Goal: Use online tool/utility: Use online tool/utility

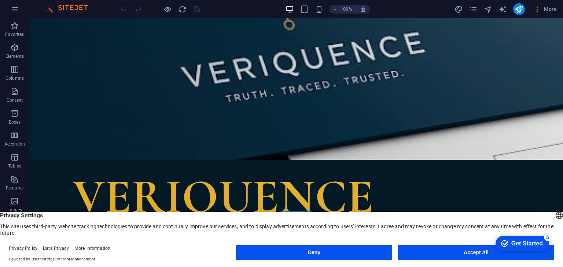
scroll to position [73, 0]
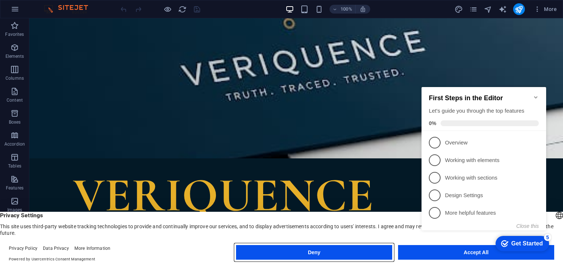
drag, startPoint x: 341, startPoint y: 249, endPoint x: 316, endPoint y: 230, distance: 32.1
click at [341, 249] on button "Deny" at bounding box center [314, 252] width 156 height 15
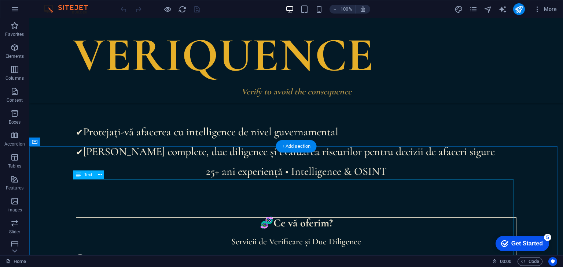
scroll to position [122, 0]
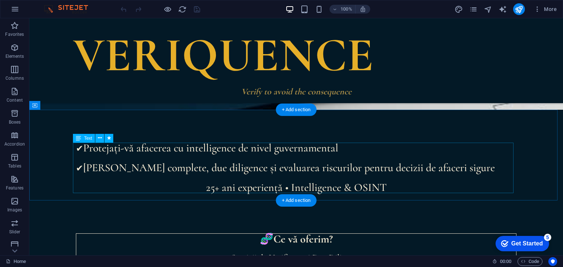
click at [390, 183] on div "✔ Protejați-vă afacerea cu intelligence de nivel guvernamental ✔ [PERSON_NAME] …" at bounding box center [296, 168] width 440 height 51
click at [390, 187] on div "✔ Protejați-vă afacerea cu intelligence de nivel guvernamental ✔ [PERSON_NAME] …" at bounding box center [296, 168] width 440 height 51
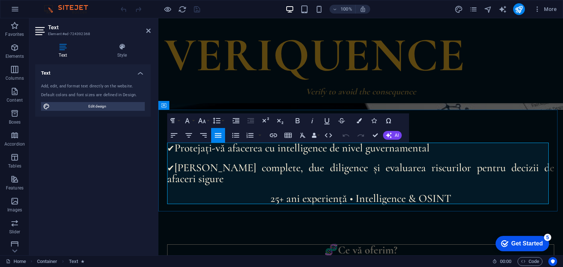
click at [463, 200] on p "25+ ani experiență • Intelligence & OSINT" at bounding box center [360, 198] width 387 height 11
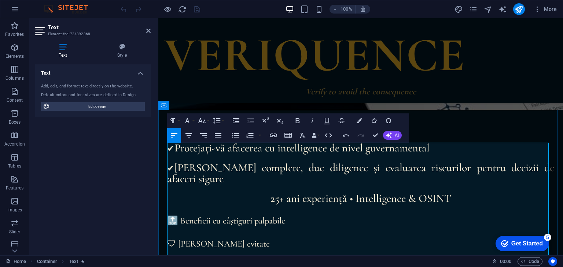
scroll to position [195, 0]
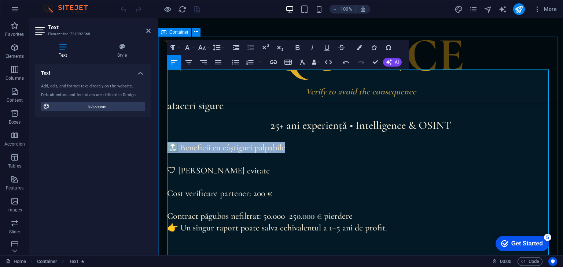
drag, startPoint x: 294, startPoint y: 148, endPoint x: 159, endPoint y: 150, distance: 135.2
click at [217, 62] on icon "button" at bounding box center [218, 62] width 7 height 4
click at [193, 61] on button "Align Center" at bounding box center [189, 62] width 14 height 15
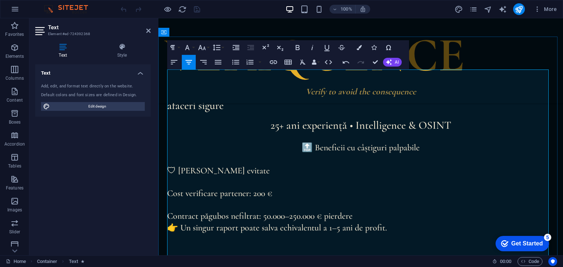
drag, startPoint x: 393, startPoint y: 149, endPoint x: 361, endPoint y: 157, distance: 33.2
click at [361, 157] on p at bounding box center [360, 158] width 387 height 11
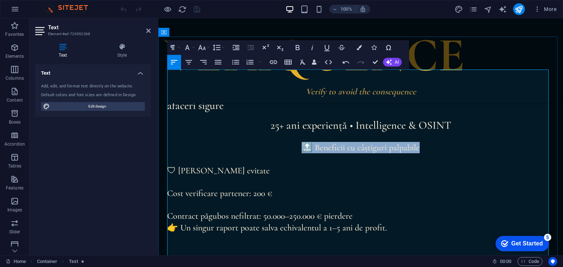
drag, startPoint x: 433, startPoint y: 148, endPoint x: 298, endPoint y: 146, distance: 135.1
click at [298, 146] on p "🔝 Beneficii cu câștiguri palpabile" at bounding box center [360, 147] width 387 height 11
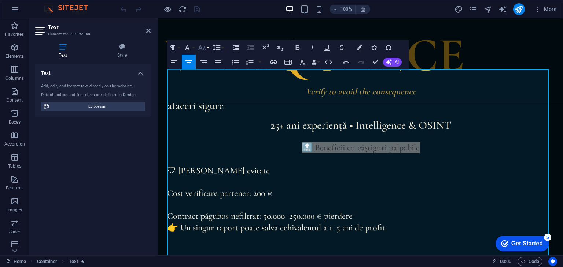
click at [207, 49] on button "Font Size" at bounding box center [203, 47] width 14 height 15
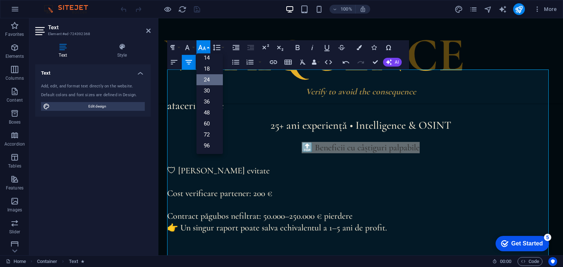
scroll to position [59, 0]
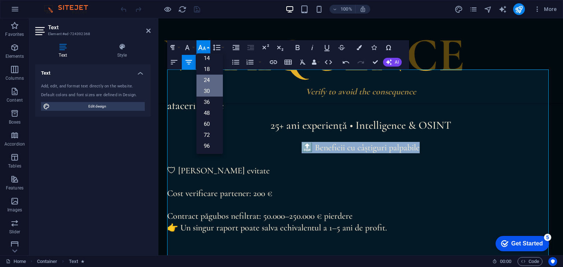
click at [206, 87] on link "30" at bounding box center [209, 91] width 26 height 11
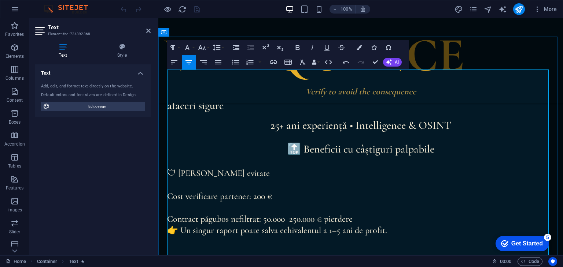
click at [416, 165] on p at bounding box center [360, 161] width 387 height 11
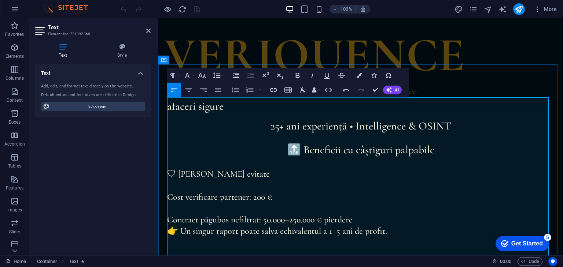
scroll to position [195, 0]
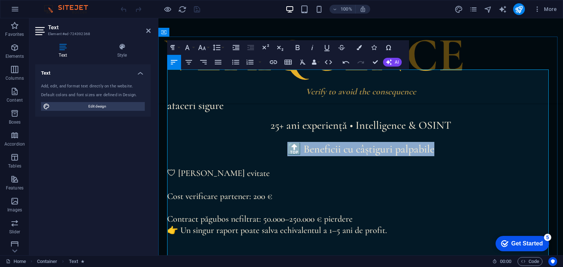
drag, startPoint x: 437, startPoint y: 150, endPoint x: 272, endPoint y: 143, distance: 165.7
click at [272, 143] on p "🔝 Beneficii cu câștiguri palpabile" at bounding box center [360, 149] width 387 height 14
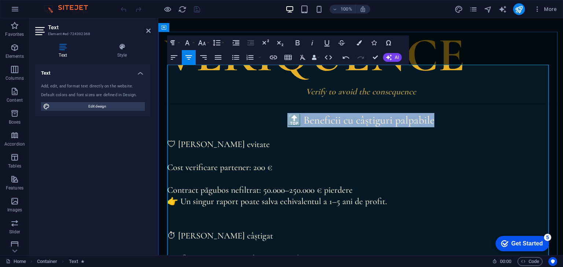
scroll to position [244, 0]
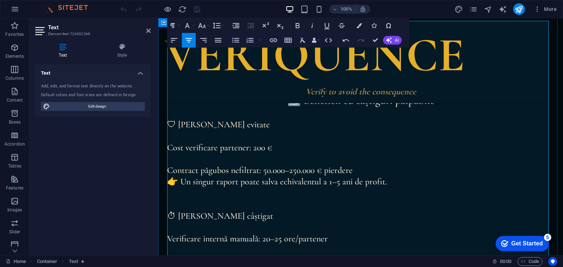
click at [194, 137] on p at bounding box center [360, 136] width 387 height 11
click at [185, 137] on p at bounding box center [360, 136] width 387 height 11
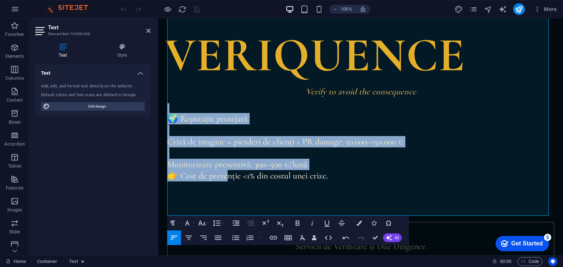
scroll to position [623, 0]
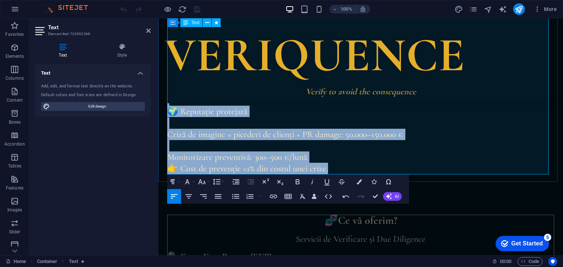
drag, startPoint x: 170, startPoint y: 123, endPoint x: 344, endPoint y: 167, distance: 179.2
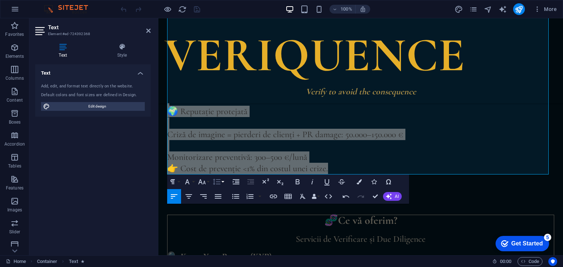
click at [223, 183] on button "Line Height" at bounding box center [218, 182] width 14 height 15
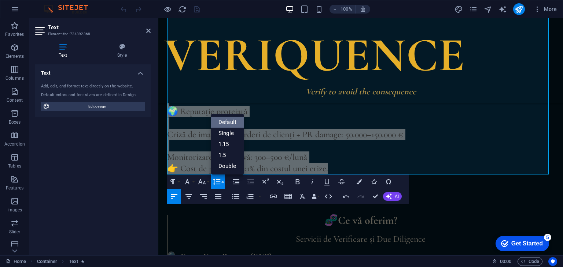
scroll to position [0, 0]
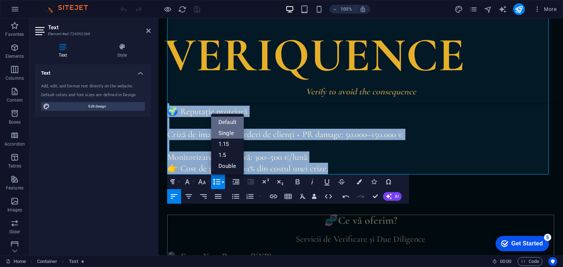
click at [230, 138] on link "Single" at bounding box center [227, 133] width 33 height 11
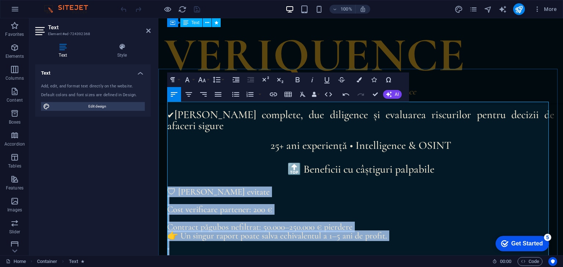
scroll to position [159, 0]
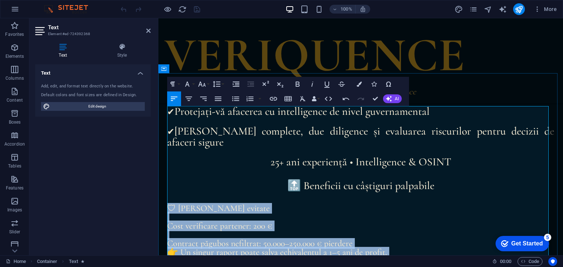
click at [365, 218] on p at bounding box center [360, 217] width 387 height 9
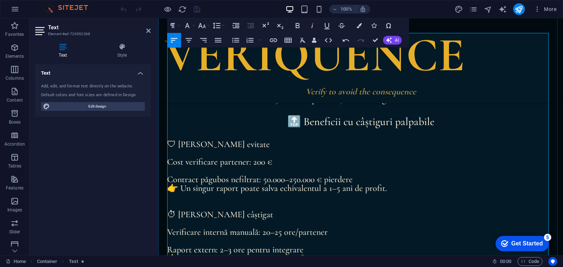
scroll to position [232, 0]
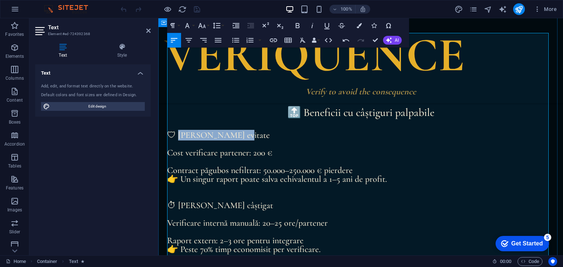
drag, startPoint x: 235, startPoint y: 136, endPoint x: 178, endPoint y: 135, distance: 57.1
click at [178, 135] on p "🛡 [PERSON_NAME] evitate" at bounding box center [360, 135] width 387 height 9
click at [234, 138] on p "🛡 [PERSON_NAME] evitate" at bounding box center [360, 135] width 387 height 9
drag, startPoint x: 238, startPoint y: 137, endPoint x: 170, endPoint y: 138, distance: 67.4
click at [170, 138] on p "🛡 [PERSON_NAME] evitate" at bounding box center [360, 135] width 387 height 9
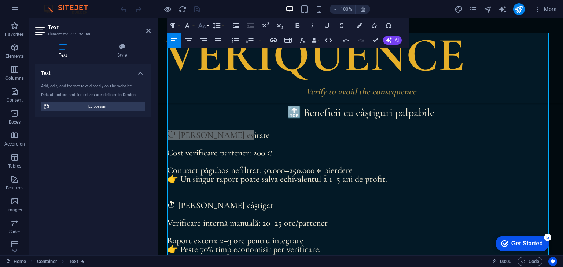
click at [207, 28] on button "Font Size" at bounding box center [203, 25] width 14 height 15
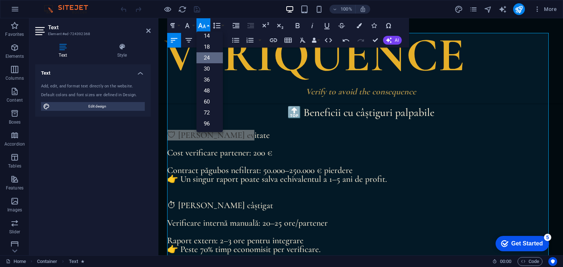
scroll to position [59, 0]
click at [256, 128] on p at bounding box center [360, 125] width 387 height 11
click at [266, 144] on p at bounding box center [360, 144] width 387 height 9
click at [381, 173] on p "Contract păgubos nefiltrat: 50.000–250.000 € pierdere" at bounding box center [360, 170] width 387 height 9
click at [197, 166] on p "Contract păgubos nefiltrat: 50.000–250.000 € pierdere" at bounding box center [360, 170] width 387 height 9
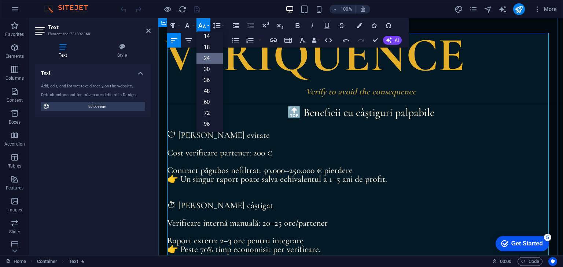
click at [194, 173] on p "Contract păgubos nefiltrat: 50.000–250.000 € pierdere" at bounding box center [360, 170] width 387 height 9
click at [307, 183] on p "👉 Un singur raport poate salva echivalentul a 1–5 ani de profit." at bounding box center [360, 179] width 387 height 9
click at [209, 26] on button "Font Size" at bounding box center [203, 25] width 14 height 15
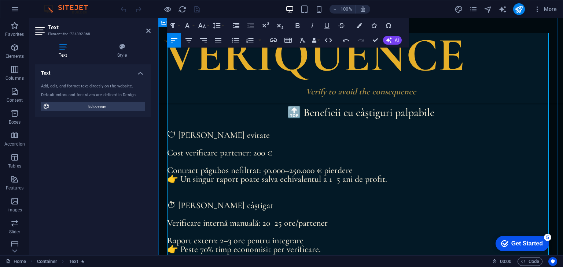
click at [233, 164] on p at bounding box center [360, 161] width 387 height 9
click at [167, 153] on p "Cost verificare partener: 200 €" at bounding box center [360, 153] width 387 height 9
drag, startPoint x: 170, startPoint y: 136, endPoint x: 176, endPoint y: 135, distance: 6.3
click at [176, 135] on p "🛡 [PERSON_NAME] evitate" at bounding box center [360, 135] width 387 height 9
click at [207, 25] on button "Font Size" at bounding box center [203, 25] width 14 height 15
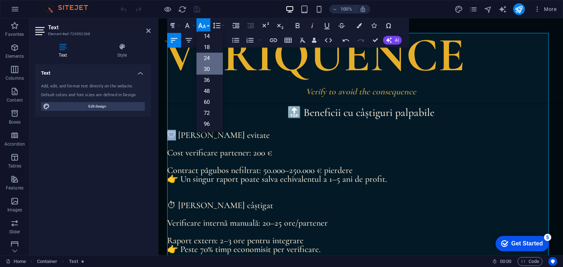
click at [214, 71] on link "30" at bounding box center [209, 69] width 26 height 11
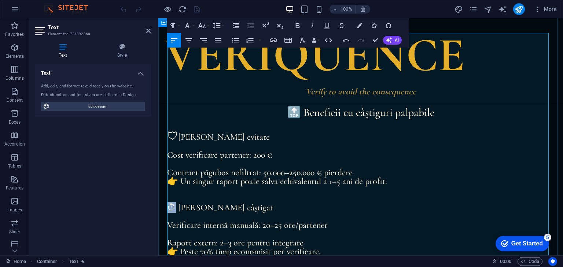
drag, startPoint x: 174, startPoint y: 204, endPoint x: 166, endPoint y: 206, distance: 8.3
click at [166, 206] on div "✔ Protejați-vă afacerea cu intelligence de nivel guvernamental ✔ [PERSON_NAME] …" at bounding box center [360, 237] width 404 height 475
click at [209, 25] on button "Font Size" at bounding box center [203, 25] width 14 height 15
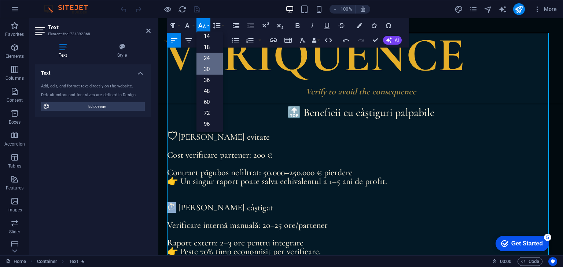
click at [205, 67] on link "30" at bounding box center [209, 69] width 26 height 11
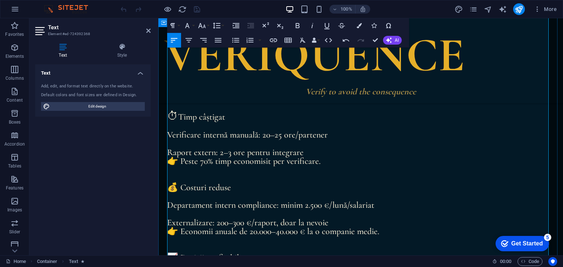
scroll to position [330, 0]
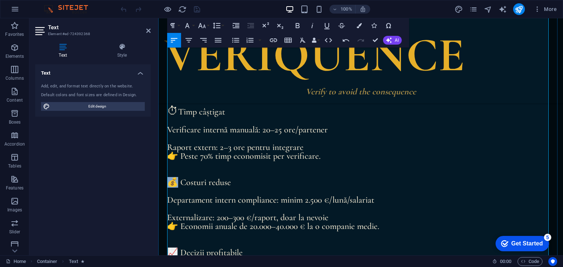
drag, startPoint x: 177, startPoint y: 181, endPoint x: 167, endPoint y: 181, distance: 9.9
click at [167, 181] on p "💰 Costuri reduse" at bounding box center [360, 182] width 387 height 9
click at [208, 25] on button "Font Size" at bounding box center [203, 25] width 14 height 15
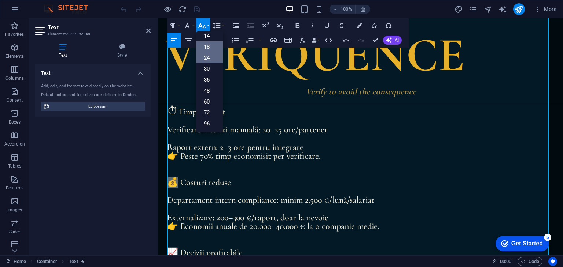
scroll to position [59, 0]
click at [211, 67] on link "30" at bounding box center [209, 69] width 26 height 11
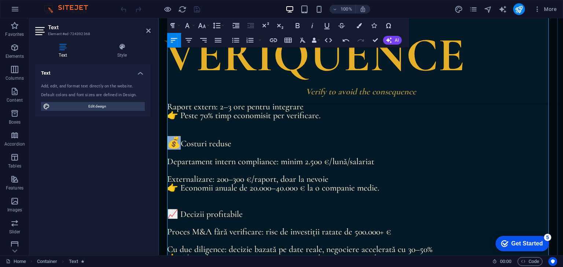
scroll to position [403, 0]
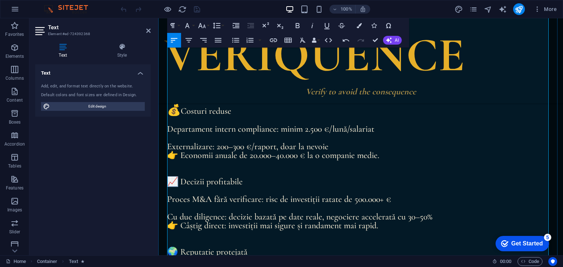
drag, startPoint x: 177, startPoint y: 183, endPoint x: 167, endPoint y: 183, distance: 10.3
click at [167, 183] on p "📈 Decizii profitabile" at bounding box center [360, 182] width 387 height 9
click at [209, 25] on button "Font Size" at bounding box center [203, 25] width 14 height 15
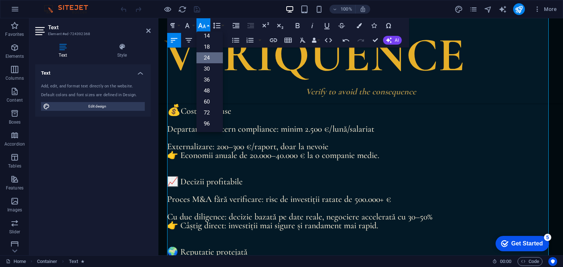
scroll to position [59, 0]
click at [205, 67] on link "30" at bounding box center [209, 69] width 26 height 11
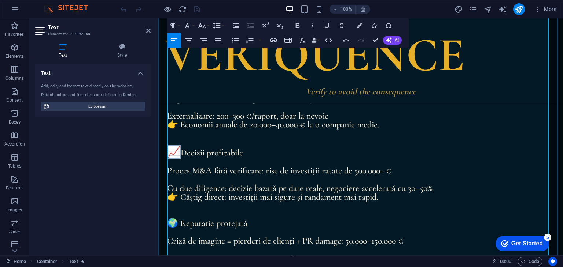
scroll to position [476, 0]
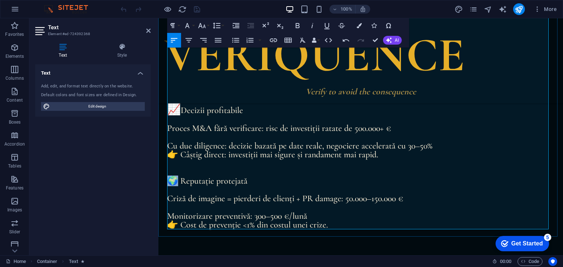
drag, startPoint x: 177, startPoint y: 178, endPoint x: 171, endPoint y: 180, distance: 5.8
click at [171, 180] on p "🌍 Reputație protejată" at bounding box center [360, 181] width 387 height 9
click at [209, 25] on button "Font Size" at bounding box center [203, 25] width 14 height 15
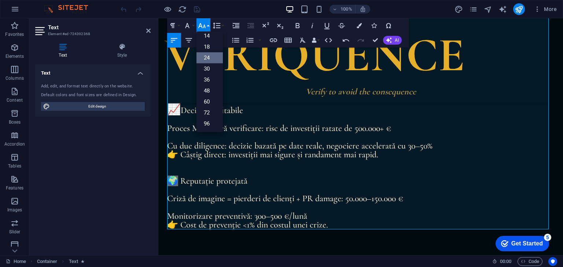
scroll to position [59, 0]
click at [208, 70] on link "30" at bounding box center [209, 69] width 26 height 11
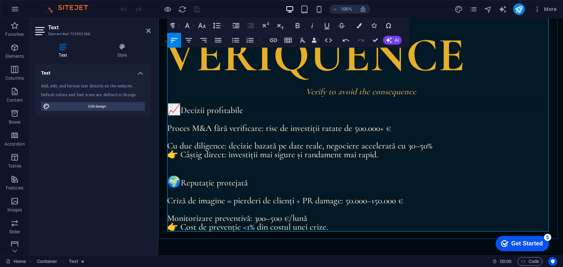
click at [287, 157] on p "👉 Câștig direct: investiții mai sigure și randament mai rapid." at bounding box center [360, 155] width 387 height 9
click at [316, 175] on p at bounding box center [360, 172] width 387 height 9
click at [209, 210] on p at bounding box center [360, 209] width 387 height 9
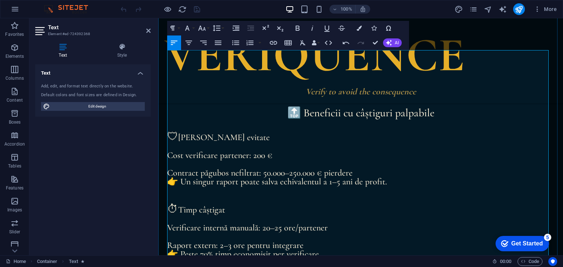
scroll to position [256, 0]
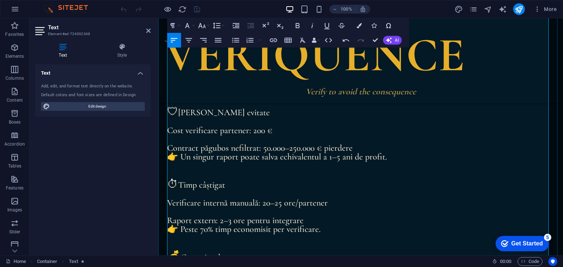
click at [170, 130] on p "Cost verificare partener: 200 €" at bounding box center [360, 130] width 387 height 9
click at [169, 129] on p "Cost verificare partener: 200 €" at bounding box center [360, 130] width 387 height 9
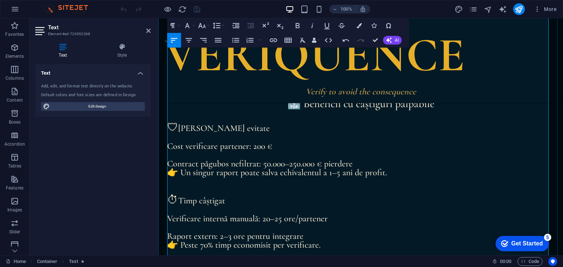
scroll to position [232, 0]
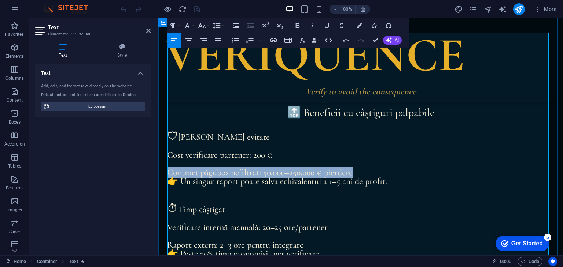
drag, startPoint x: 353, startPoint y: 172, endPoint x: 168, endPoint y: 172, distance: 185.3
click at [168, 172] on p "Contract păgubos nefiltrat: 50.000–250.000 € pierdere" at bounding box center [360, 172] width 387 height 9
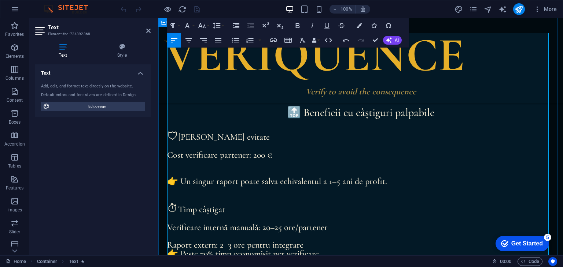
click at [170, 155] on p "Cost verificare partener: 200 €" at bounding box center [360, 155] width 387 height 9
click at [168, 156] on p "Cost verificare partener: 200 €" at bounding box center [360, 155] width 387 height 9
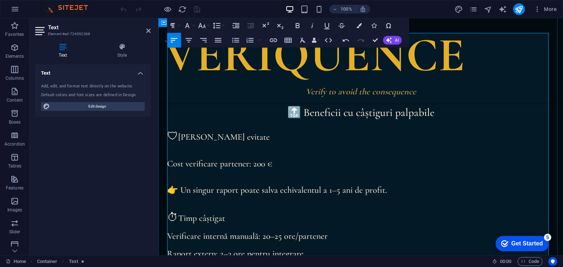
click at [181, 151] on p at bounding box center [360, 155] width 387 height 9
click at [171, 179] on p at bounding box center [360, 181] width 387 height 9
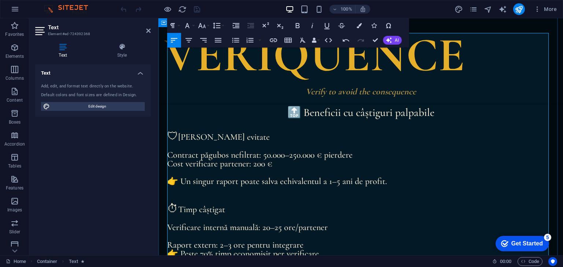
click at [172, 172] on p at bounding box center [360, 172] width 387 height 9
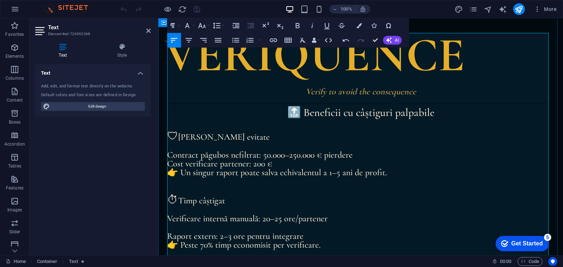
click at [167, 164] on p "Cost verificare partener: 200 €" at bounding box center [360, 164] width 387 height 9
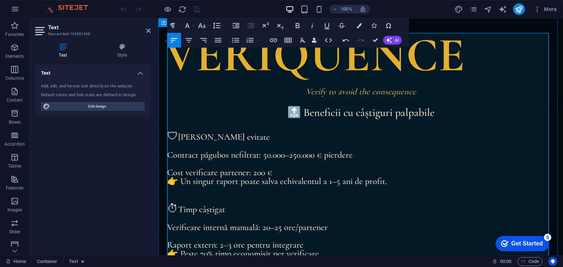
click at [173, 147] on p at bounding box center [360, 146] width 387 height 9
click at [170, 153] on p "Contract păgubos nefiltrat: 50.000–250.000 € pierdere" at bounding box center [360, 155] width 387 height 9
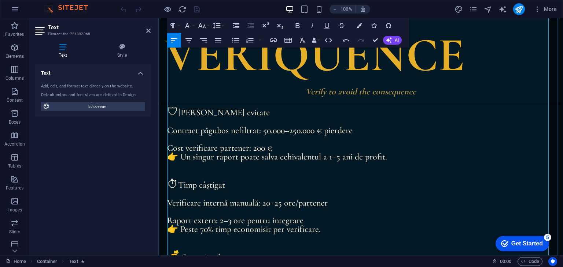
scroll to position [208, 0]
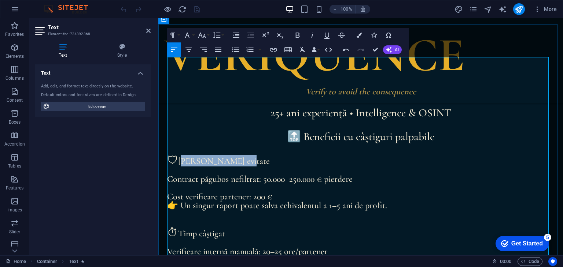
drag, startPoint x: 235, startPoint y: 162, endPoint x: 182, endPoint y: 166, distance: 52.9
click at [182, 166] on p "🛡 [PERSON_NAME] evitate" at bounding box center [360, 160] width 387 height 11
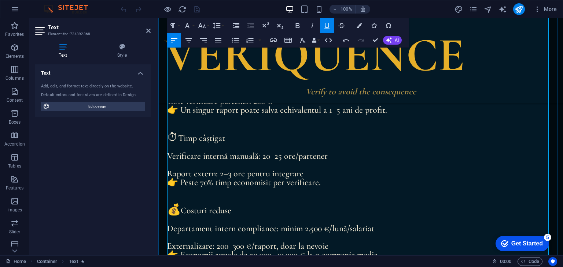
scroll to position [305, 0]
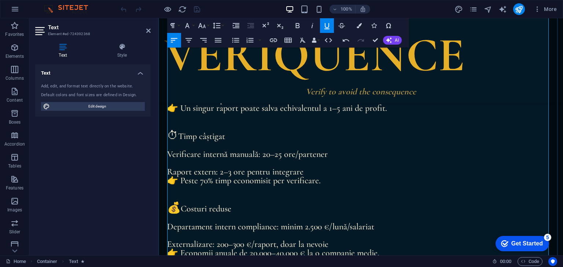
drag, startPoint x: 225, startPoint y: 139, endPoint x: 181, endPoint y: 141, distance: 44.0
click at [181, 141] on p "⏱ [PERSON_NAME] câștigat" at bounding box center [360, 135] width 387 height 11
drag, startPoint x: 236, startPoint y: 208, endPoint x: 186, endPoint y: 213, distance: 50.1
click at [186, 213] on p "💰 Costuri reduse" at bounding box center [360, 208] width 387 height 11
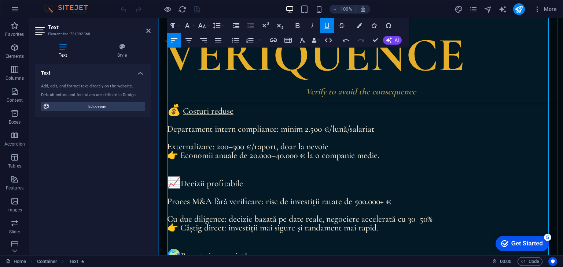
drag, startPoint x: 248, startPoint y: 186, endPoint x: 184, endPoint y: 185, distance: 63.7
click at [184, 185] on p "📈 Decizii profitabile" at bounding box center [360, 183] width 387 height 11
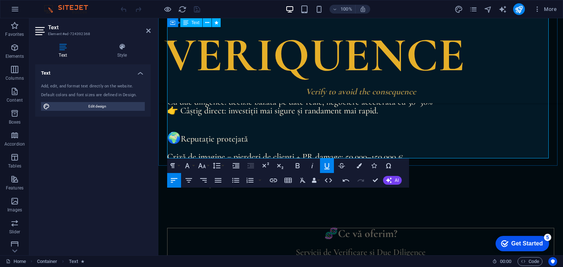
scroll to position [476, 0]
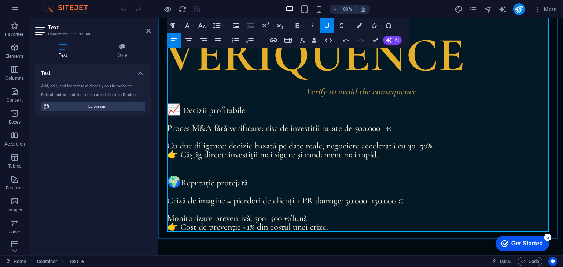
drag, startPoint x: 253, startPoint y: 183, endPoint x: 183, endPoint y: 185, distance: 70.4
click at [183, 185] on p "🌍 Reputație protejată" at bounding box center [360, 182] width 387 height 11
click at [289, 177] on p "🌍 Reputație protejată" at bounding box center [360, 182] width 387 height 11
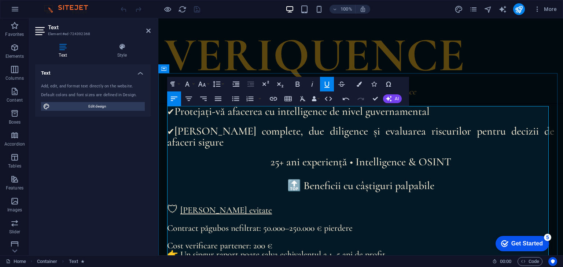
scroll to position [110, 0]
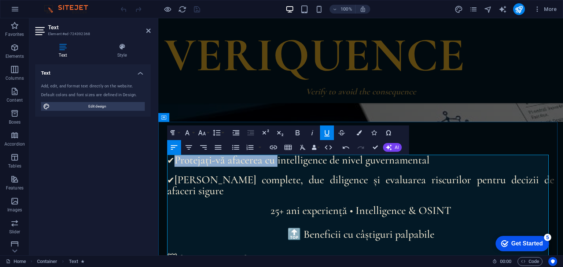
drag, startPoint x: 279, startPoint y: 160, endPoint x: 177, endPoint y: 158, distance: 102.2
click at [177, 158] on span "Protejați-vă afacerea cu intelligence de nivel guvernamental" at bounding box center [301, 160] width 255 height 14
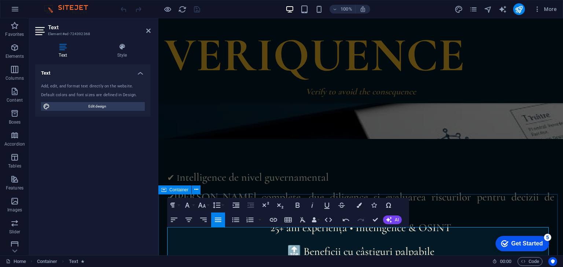
scroll to position [134, 0]
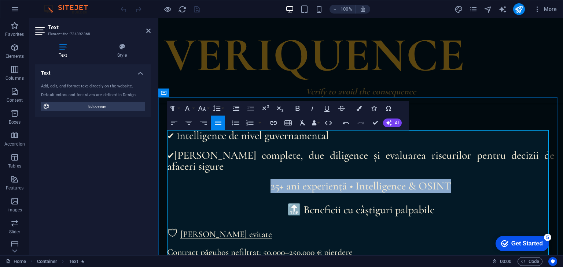
drag, startPoint x: 376, startPoint y: 187, endPoint x: 252, endPoint y: 190, distance: 124.6
click at [252, 190] on p "25+ ani experiență • Intelligence & OSINT" at bounding box center [360, 186] width 387 height 11
click at [265, 185] on p "25+ ani experiență • Intelligence & OSINT" at bounding box center [360, 186] width 387 height 11
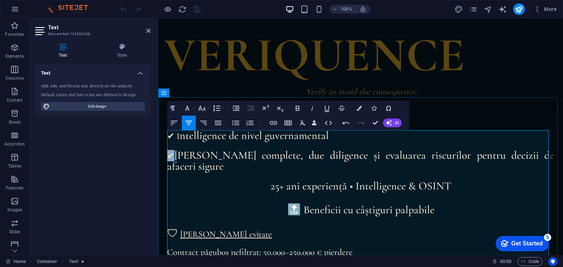
drag, startPoint x: 174, startPoint y: 154, endPoint x: 169, endPoint y: 154, distance: 4.8
click at [169, 154] on p "✔ [PERSON_NAME] complete, due diligence și evaluarea riscurilor pentru decizii …" at bounding box center [360, 161] width 387 height 22
copy p "✔"
click at [172, 183] on p "25+ ani experiență • Intelligence & OSINT" at bounding box center [360, 186] width 387 height 11
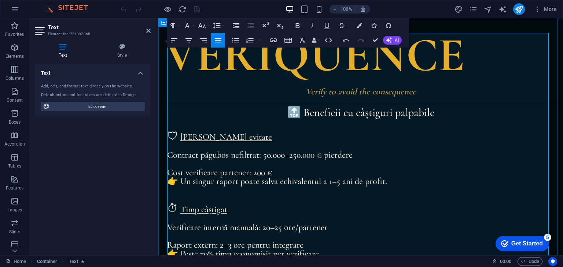
scroll to position [208, 0]
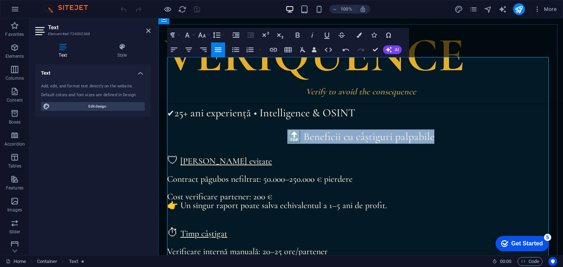
drag, startPoint x: 432, startPoint y: 136, endPoint x: 286, endPoint y: 137, distance: 146.1
click at [286, 137] on p "🔝 Beneficii cu câștiguri palpabile" at bounding box center [360, 137] width 387 height 14
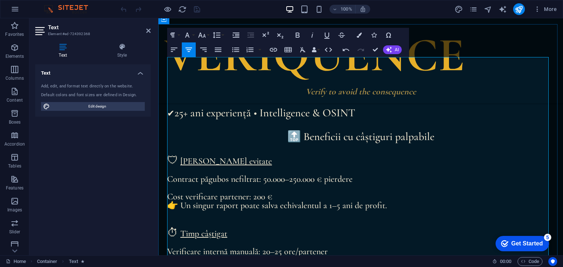
click at [325, 162] on p "🛡 [PERSON_NAME] evitate" at bounding box center [360, 160] width 387 height 11
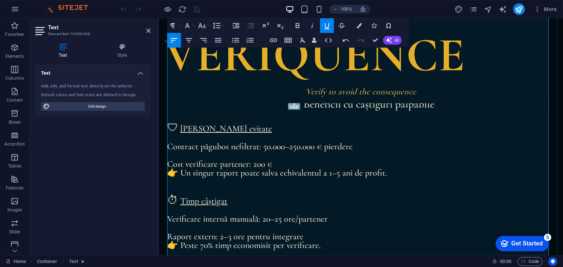
scroll to position [232, 0]
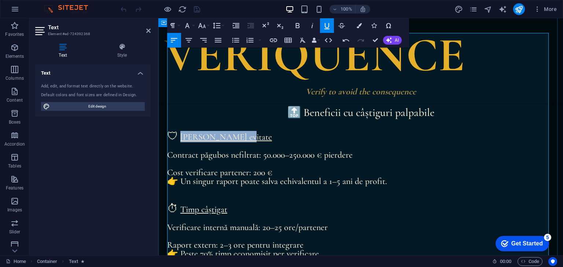
drag, startPoint x: 237, startPoint y: 137, endPoint x: 180, endPoint y: 139, distance: 57.2
click at [180, 139] on p "🛡 [PERSON_NAME] evitate" at bounding box center [360, 136] width 387 height 11
click at [207, 27] on button "Font Size" at bounding box center [203, 25] width 14 height 15
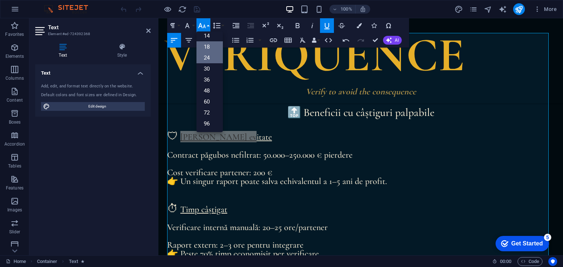
scroll to position [59, 0]
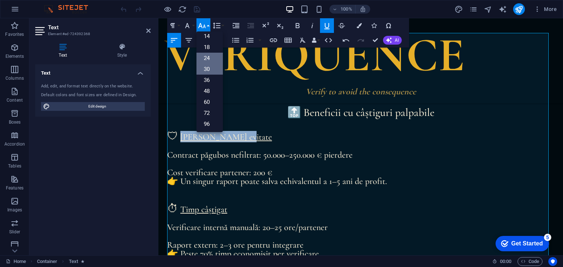
click at [207, 66] on link "30" at bounding box center [209, 69] width 26 height 11
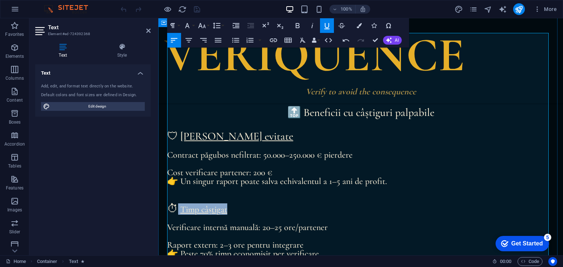
drag, startPoint x: 229, startPoint y: 212, endPoint x: 178, endPoint y: 213, distance: 51.6
click at [178, 213] on p "⏱ [PERSON_NAME] câștigat" at bounding box center [360, 209] width 387 height 11
click at [208, 25] on button "Font Size" at bounding box center [203, 25] width 14 height 15
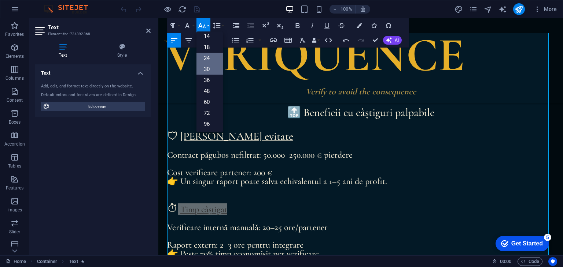
drag, startPoint x: 212, startPoint y: 72, endPoint x: 64, endPoint y: 93, distance: 150.1
click at [212, 72] on link "30" at bounding box center [209, 69] width 26 height 11
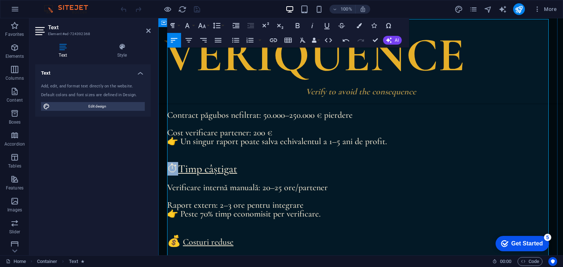
scroll to position [305, 0]
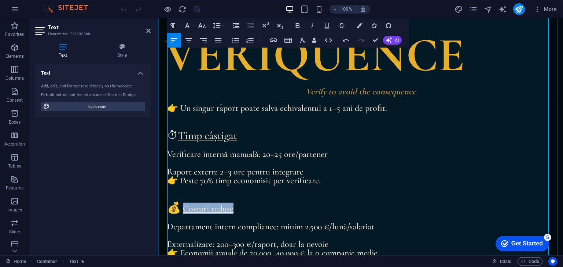
drag, startPoint x: 237, startPoint y: 210, endPoint x: 185, endPoint y: 209, distance: 51.7
click at [185, 209] on p "💰 Costuri reduse" at bounding box center [360, 208] width 387 height 11
click at [207, 25] on button "Font Size" at bounding box center [203, 25] width 14 height 15
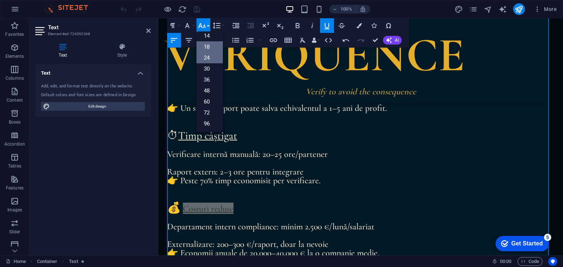
scroll to position [59, 0]
drag, startPoint x: 209, startPoint y: 69, endPoint x: 56, endPoint y: 71, distance: 153.8
click at [209, 69] on link "30" at bounding box center [209, 69] width 26 height 11
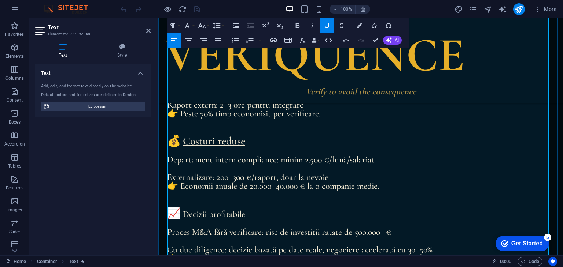
scroll to position [378, 0]
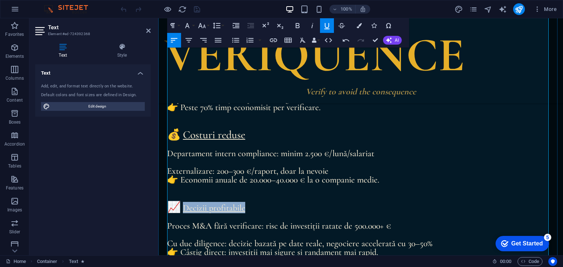
drag, startPoint x: 247, startPoint y: 207, endPoint x: 185, endPoint y: 211, distance: 62.0
click at [185, 211] on p "📈 Decizii profitabile" at bounding box center [360, 207] width 387 height 11
click at [207, 28] on button "Font Size" at bounding box center [203, 25] width 14 height 15
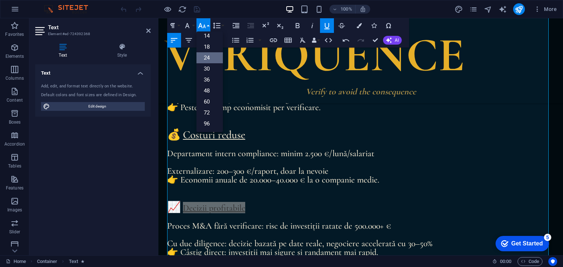
scroll to position [59, 0]
click at [210, 66] on link "30" at bounding box center [209, 69] width 26 height 11
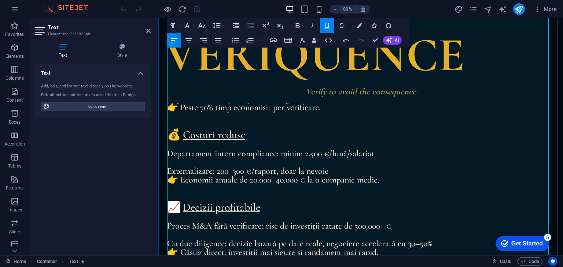
click at [283, 133] on p "💰 Costuri reduse" at bounding box center [360, 135] width 387 height 11
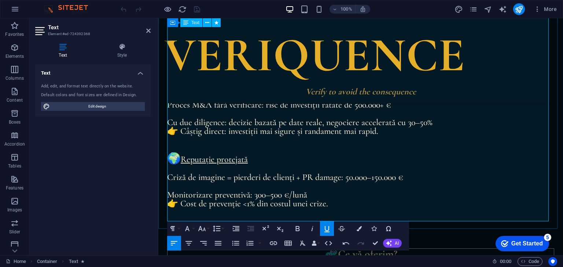
scroll to position [501, 0]
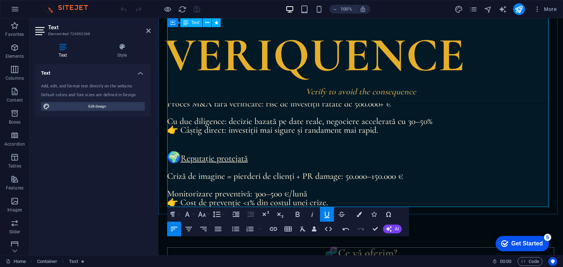
drag, startPoint x: 255, startPoint y: 158, endPoint x: 184, endPoint y: 161, distance: 71.1
click at [184, 161] on p "🌍 Reputație protejată" at bounding box center [360, 157] width 387 height 11
click at [183, 160] on u "Reputație protejată" at bounding box center [214, 158] width 67 height 11
click at [181, 163] on span "🌍" at bounding box center [174, 158] width 14 height 14
drag, startPoint x: 251, startPoint y: 158, endPoint x: 184, endPoint y: 159, distance: 67.0
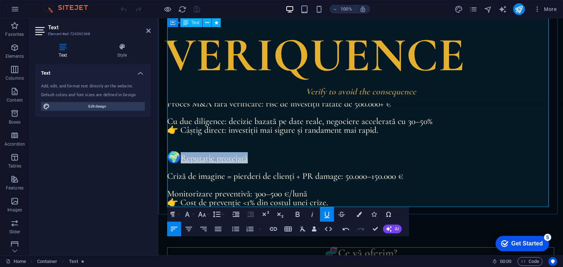
click at [184, 159] on p "🌍 Reputație protejată" at bounding box center [360, 157] width 387 height 11
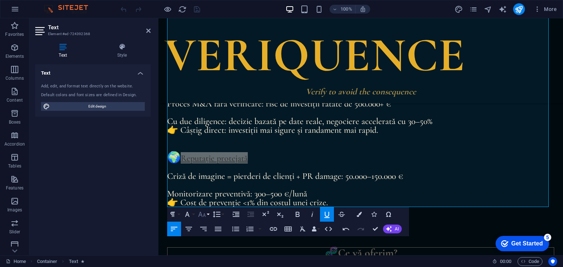
click at [207, 216] on button "Font Size" at bounding box center [203, 214] width 14 height 15
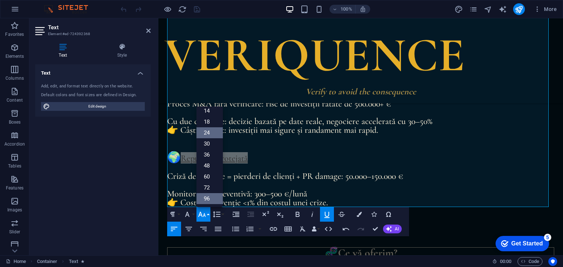
scroll to position [59, 0]
click at [212, 144] on link "30" at bounding box center [209, 144] width 26 height 11
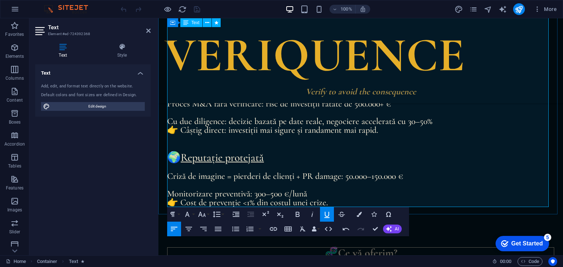
click at [304, 148] on p at bounding box center [360, 148] width 387 height 9
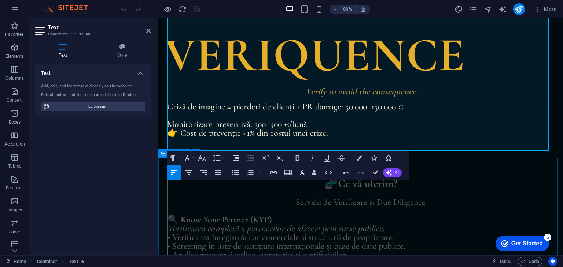
scroll to position [525, 0]
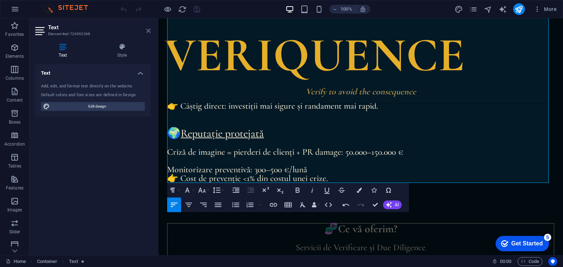
click at [148, 30] on icon at bounding box center [148, 31] width 4 height 6
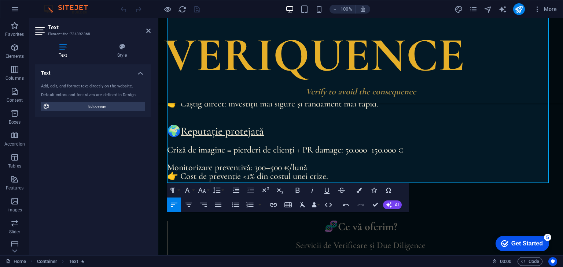
scroll to position [514, 0]
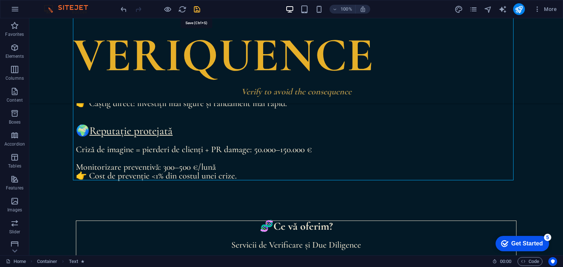
click at [197, 6] on icon "save" at bounding box center [197, 9] width 8 height 8
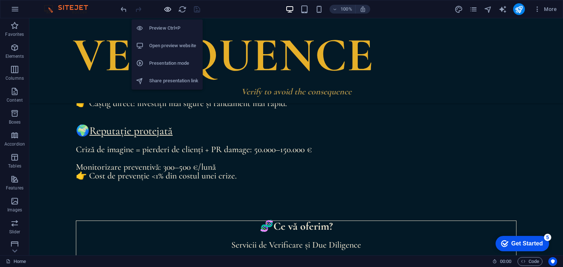
click at [169, 11] on icon "button" at bounding box center [167, 9] width 8 height 8
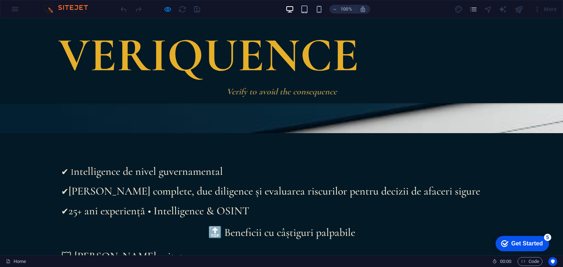
scroll to position [123, 0]
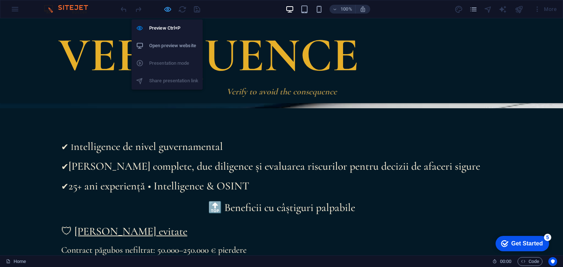
click at [168, 9] on icon "button" at bounding box center [167, 9] width 8 height 8
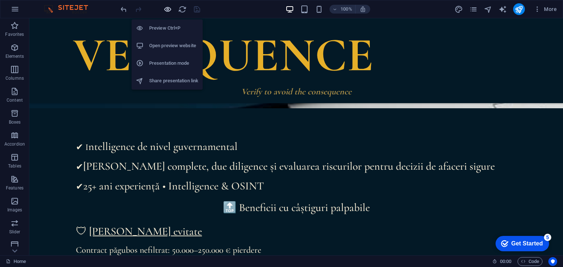
click at [168, 9] on icon "button" at bounding box center [167, 9] width 8 height 8
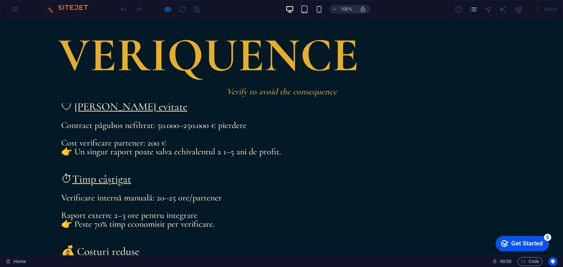
scroll to position [245, 0]
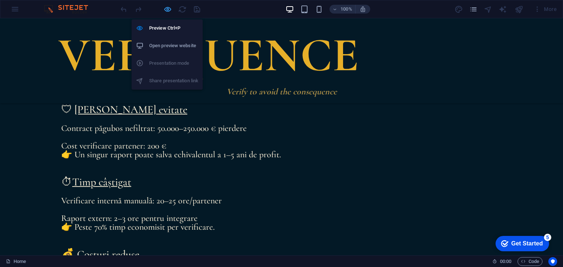
click at [167, 10] on icon "button" at bounding box center [167, 9] width 8 height 8
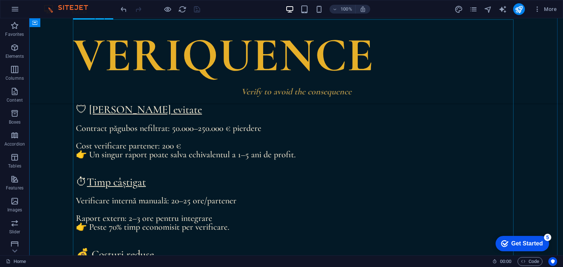
click at [76, 126] on div "✔ I ntelligence de nivel guvernamental ✔ [PERSON_NAME] complete, due diligence …" at bounding box center [296, 234] width 440 height 430
click at [76, 130] on div "✔ I ntelligence de nivel guvernamental ✔ [PERSON_NAME] complete, due diligence …" at bounding box center [296, 234] width 440 height 430
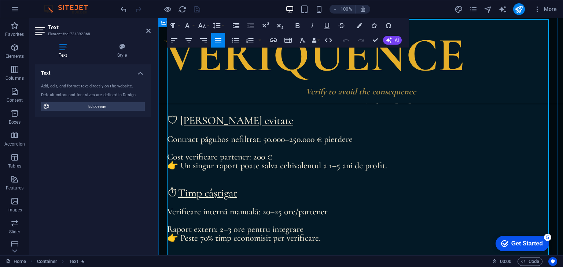
click at [170, 136] on p "Contract păgubos nefiltrat: 50.000–250.000 € pierdere" at bounding box center [360, 139] width 387 height 9
click at [170, 139] on p "- Contract păgubos nefiltrat: 50.000–250.000 € pierdere" at bounding box center [360, 139] width 387 height 9
click at [167, 159] on p "Cost verificare partener: 200 €" at bounding box center [360, 157] width 387 height 9
click at [168, 208] on p "Verificare internă manuală: 20–25 ore/partener" at bounding box center [360, 212] width 387 height 9
click at [168, 213] on p "Verificare internă manuală: 20–25 ore/partener" at bounding box center [360, 212] width 387 height 9
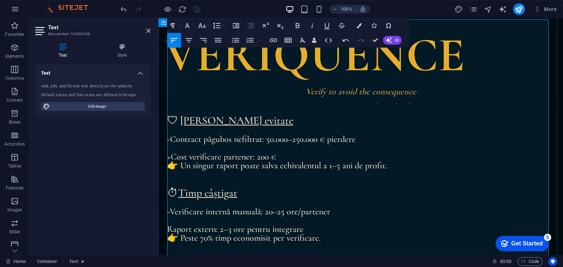
click at [168, 229] on p "Raport extern: 2–3 ore pentru integrare" at bounding box center [360, 229] width 387 height 9
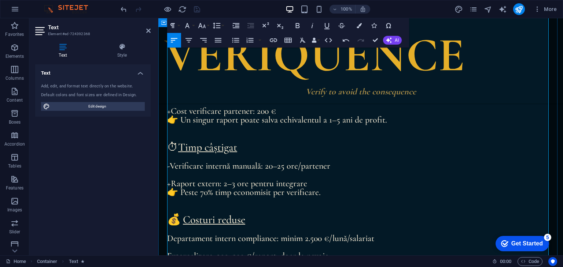
scroll to position [294, 0]
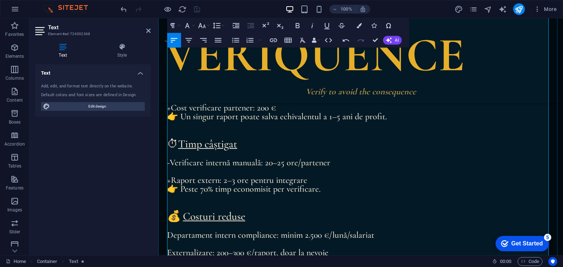
click at [169, 233] on p "Departament intern compliance: minim 2.500 €/lună/salariat" at bounding box center [360, 235] width 387 height 9
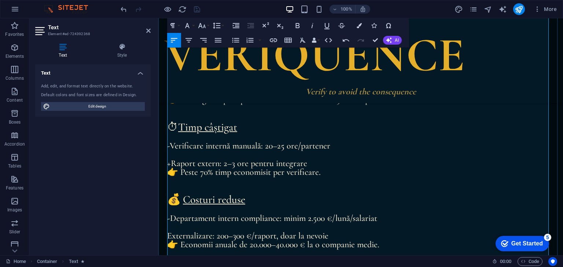
scroll to position [319, 0]
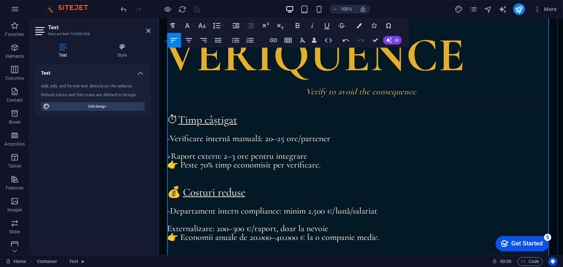
click at [169, 229] on p "Externalizare: 200–300 €/raport, doar la nevoie" at bounding box center [360, 229] width 387 height 9
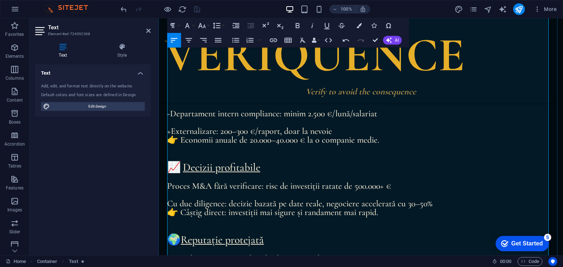
scroll to position [416, 0]
click at [168, 186] on p "Proces M&A fără verificare: risc de investiții ratate de 500.000+ €" at bounding box center [360, 186] width 387 height 9
click at [170, 204] on p "Cu due diligence: decizie bazată pe date reale, negociere accelerată cu 30–50%" at bounding box center [360, 203] width 387 height 9
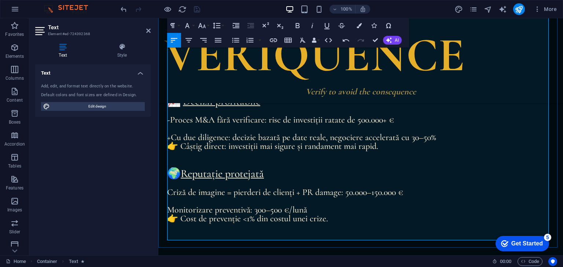
scroll to position [490, 0]
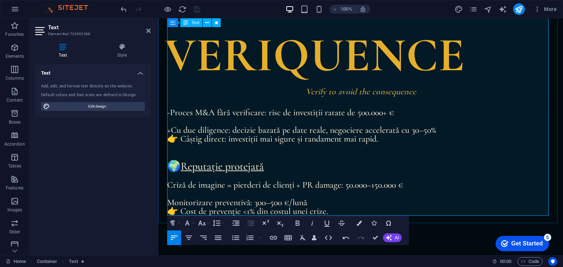
click at [169, 185] on p "Criză de imagine = pierderi de clienți + PR damage: 50.000–150.000 €" at bounding box center [360, 185] width 387 height 9
click at [167, 200] on p "Monitorizare preventivă: 300–500 €/lună" at bounding box center [360, 202] width 387 height 9
click at [148, 33] on icon at bounding box center [148, 31] width 4 height 6
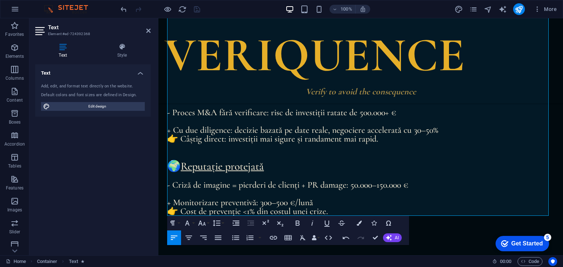
scroll to position [479, 0]
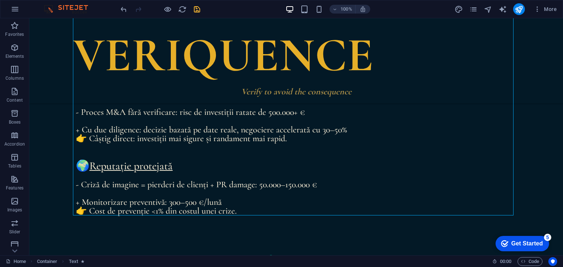
click at [195, 9] on icon "save" at bounding box center [197, 9] width 8 height 8
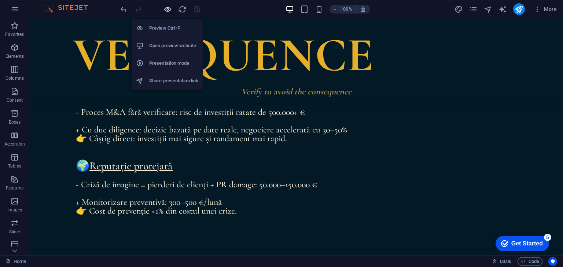
click at [167, 7] on icon "button" at bounding box center [167, 9] width 8 height 8
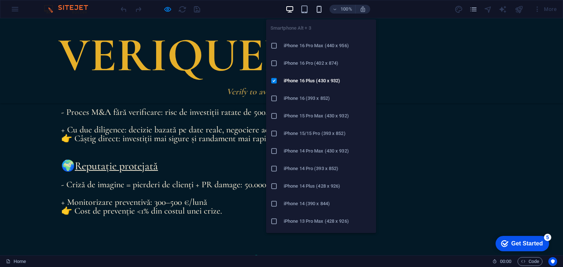
click at [318, 9] on icon "button" at bounding box center [319, 9] width 8 height 8
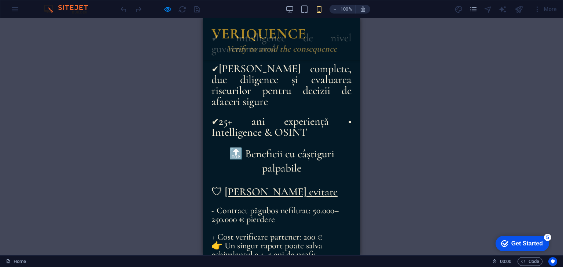
scroll to position [171, 0]
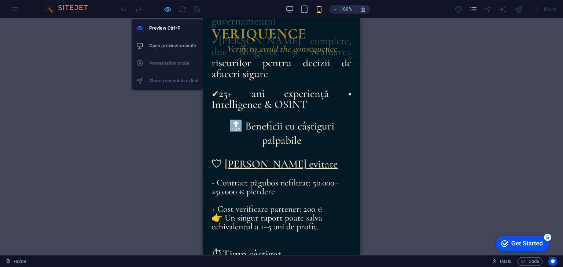
click at [167, 7] on icon "button" at bounding box center [167, 9] width 8 height 8
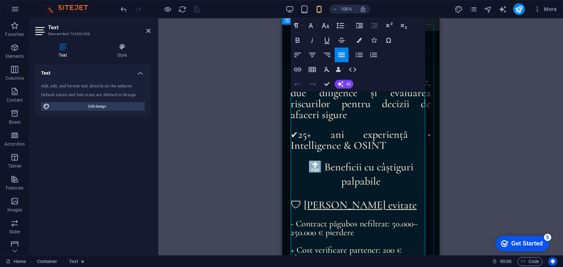
scroll to position [136, 0]
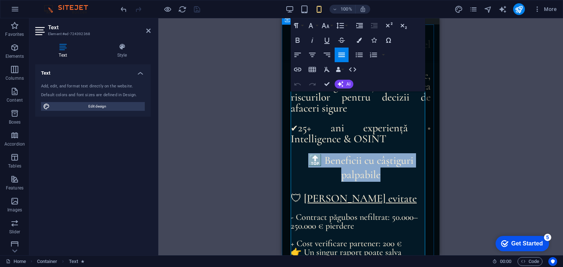
drag, startPoint x: 386, startPoint y: 177, endPoint x: 296, endPoint y: 157, distance: 92.6
click at [296, 157] on p "🔝 Beneficii cu câștiguri palpabile" at bounding box center [360, 167] width 140 height 29
click at [312, 41] on icon "button" at bounding box center [312, 40] width 2 height 5
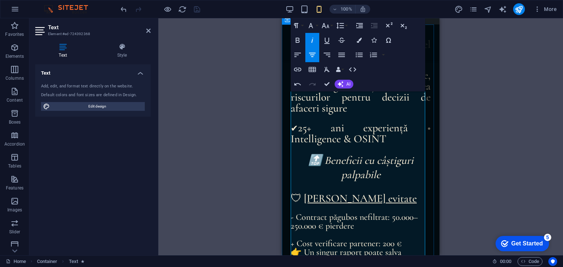
click at [343, 152] on p at bounding box center [360, 149] width 140 height 9
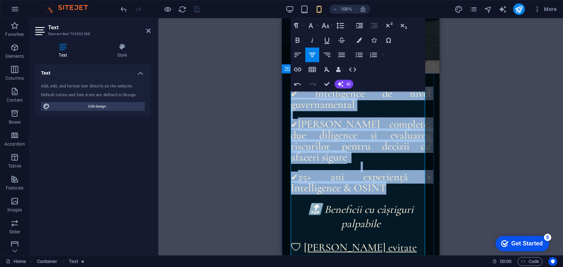
drag, startPoint x: 399, startPoint y: 189, endPoint x: 288, endPoint y: 89, distance: 150.1
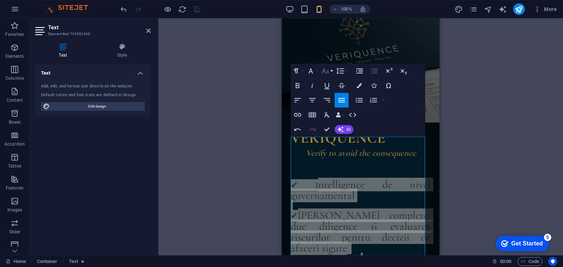
click at [331, 74] on button "Font Size" at bounding box center [327, 71] width 14 height 15
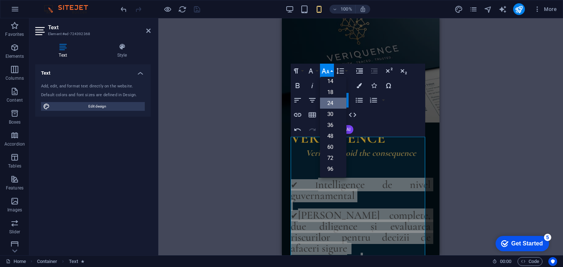
scroll to position [59, 0]
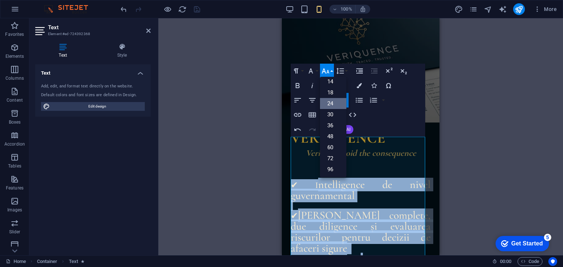
click at [330, 104] on link "24" at bounding box center [333, 103] width 26 height 11
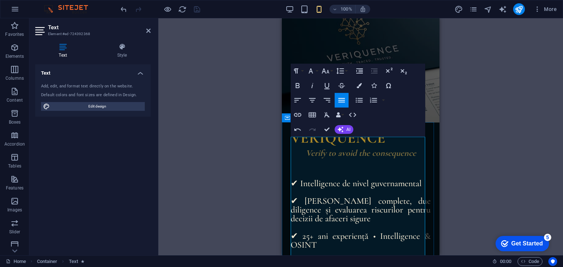
click at [376, 250] on p at bounding box center [360, 254] width 140 height 9
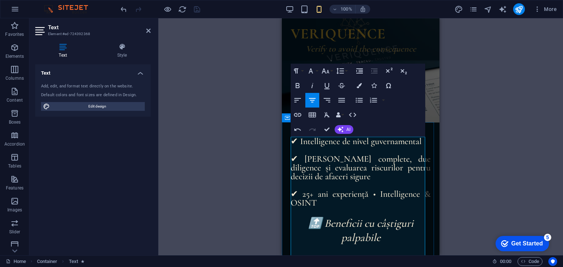
scroll to position [87, 0]
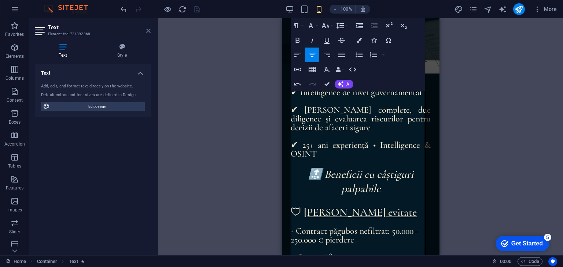
click at [147, 30] on icon at bounding box center [148, 31] width 4 height 6
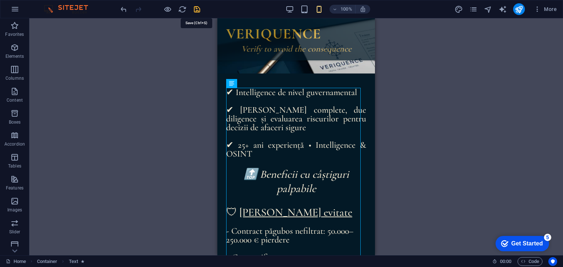
click at [198, 9] on icon "save" at bounding box center [197, 9] width 8 height 8
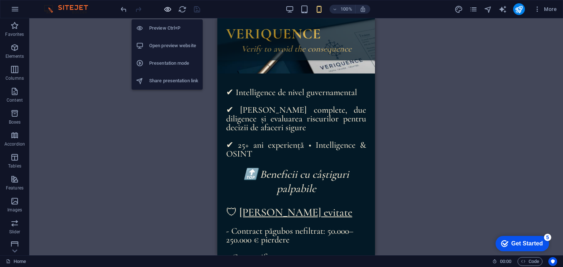
click at [168, 6] on icon "button" at bounding box center [167, 9] width 8 height 8
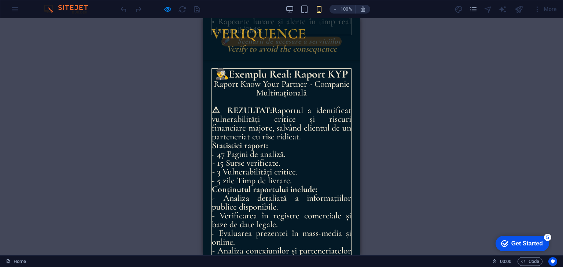
scroll to position [1210, 0]
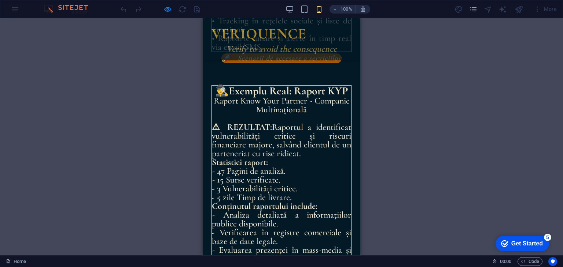
click at [292, 97] on p "🕵‍♂Exemplu Real: Raport KYP" at bounding box center [281, 91] width 139 height 11
click at [289, 97] on p "🕵‍♂Exemplu Real: Raport KYP" at bounding box center [281, 91] width 139 height 11
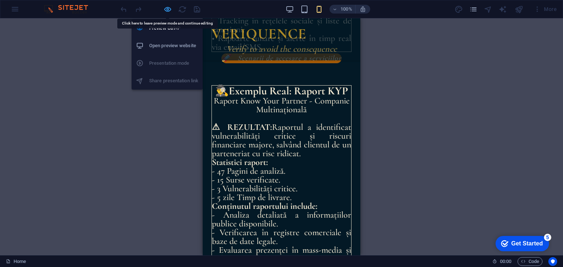
click at [167, 8] on icon "button" at bounding box center [167, 9] width 8 height 8
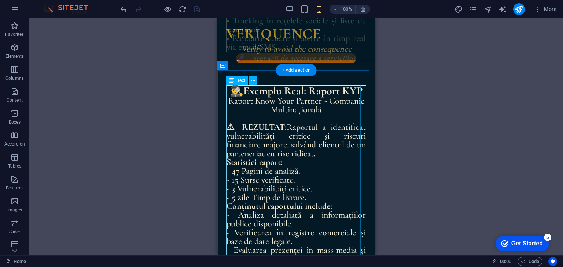
click at [305, 101] on div "🕵‍♂Exemplu Real: Raport KYP Raport Know Your Partner - Companie Multinațională …" at bounding box center [296, 192] width 140 height 214
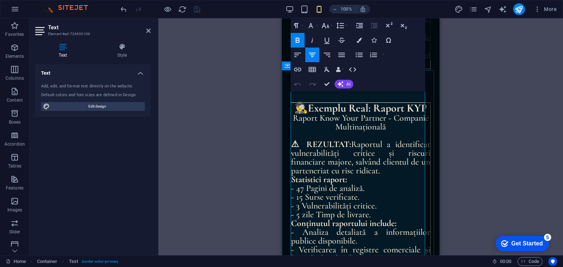
scroll to position [1186, 0]
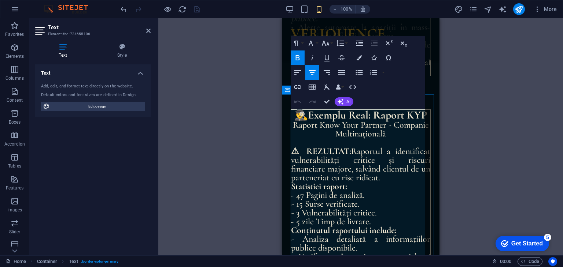
click at [375, 121] on p "🕵‍♂Exemplu Real: Raport KYP" at bounding box center [360, 115] width 139 height 11
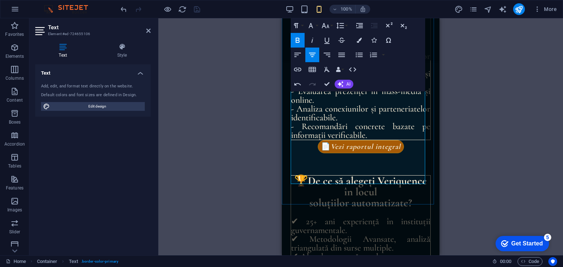
scroll to position [1381, 0]
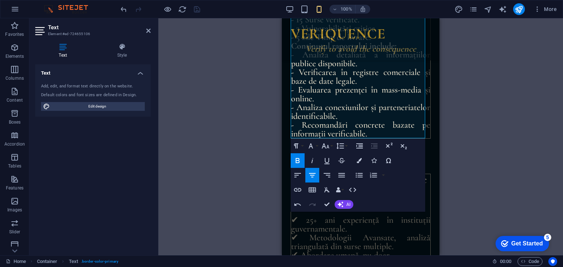
click at [220, 127] on div "Drag here to replace the existing content. Press “Ctrl” if you want to create a…" at bounding box center [360, 136] width 404 height 237
click at [148, 30] on icon at bounding box center [148, 31] width 4 height 6
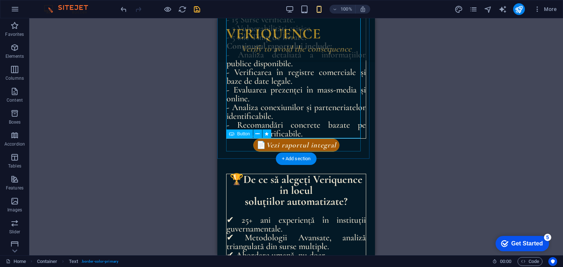
click at [307, 145] on div "📄 Vezi raportul integral" at bounding box center [296, 145] width 140 height 13
click at [319, 146] on div "📄 Vezi raportul integral" at bounding box center [296, 145] width 140 height 13
click at [329, 146] on div "📄 Vezi raportul integral" at bounding box center [296, 145] width 140 height 13
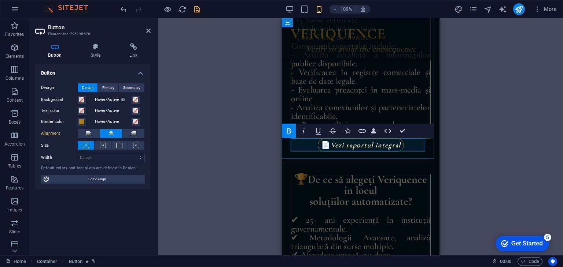
click at [400, 144] on link "📄 Vezi raportul integral" at bounding box center [361, 145] width 86 height 13
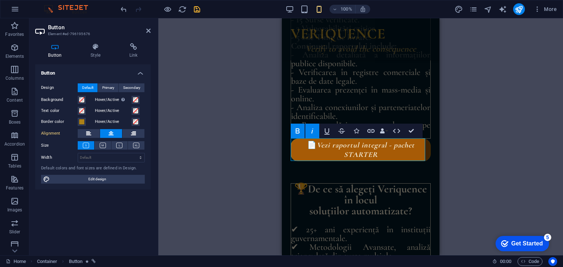
click at [476, 160] on div "Menu Bar Logo Banner Menu Bar Container Container Text Text Text Container Text…" at bounding box center [360, 136] width 404 height 237
drag, startPoint x: 148, startPoint y: 31, endPoint x: 49, endPoint y: 62, distance: 103.2
click at [148, 31] on icon at bounding box center [148, 31] width 4 height 6
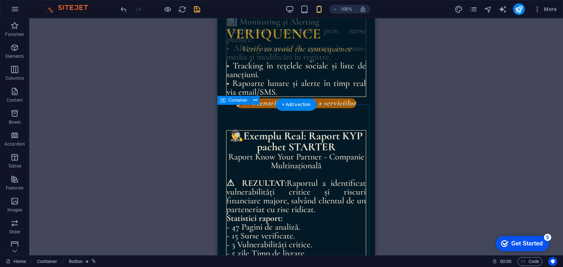
scroll to position [1162, 0]
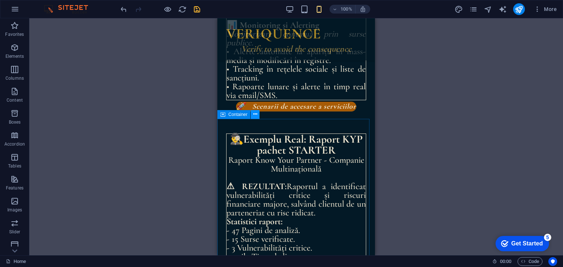
click at [256, 115] on icon at bounding box center [255, 115] width 4 height 8
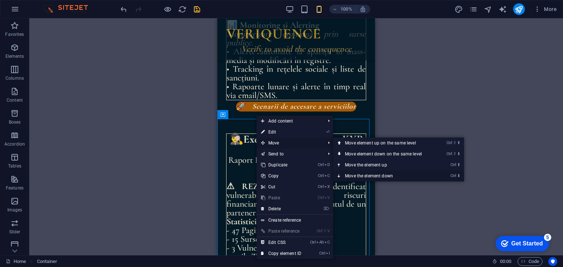
click at [383, 177] on link "Ctrl ⬇ Move the element down" at bounding box center [384, 176] width 103 height 11
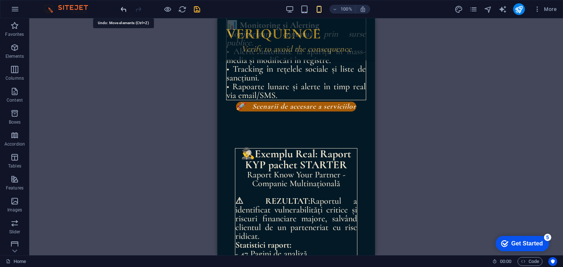
click at [121, 8] on icon "undo" at bounding box center [123, 9] width 8 height 8
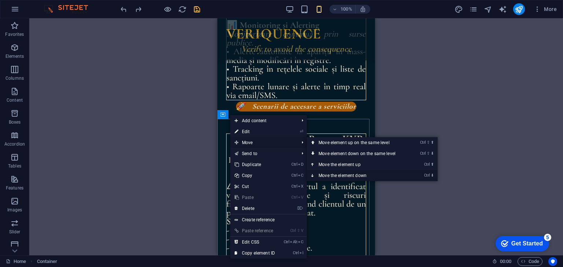
click at [352, 176] on link "Ctrl ⬇ Move the element down" at bounding box center [358, 175] width 103 height 11
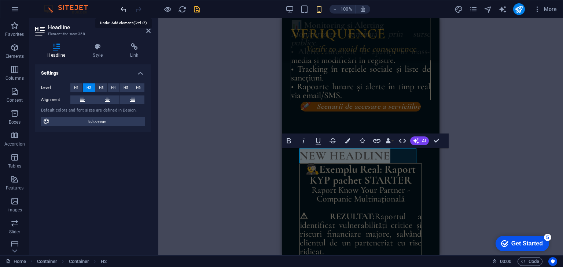
click at [123, 9] on icon "undo" at bounding box center [123, 9] width 8 height 8
